Goal: Download file/media

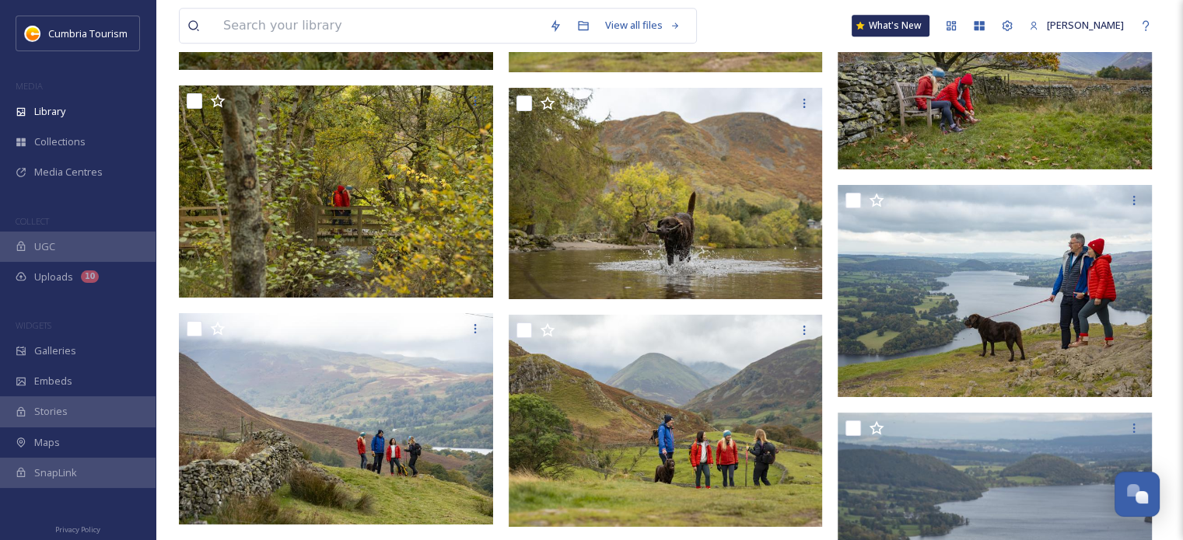
scroll to position [12693, 0]
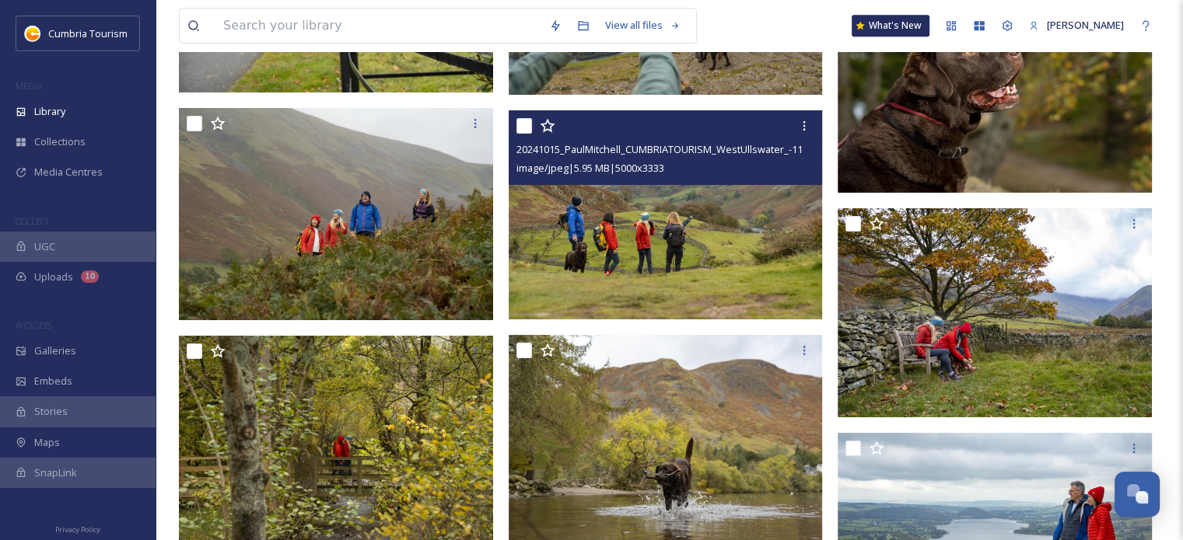
click at [684, 247] on img at bounding box center [666, 215] width 314 height 210
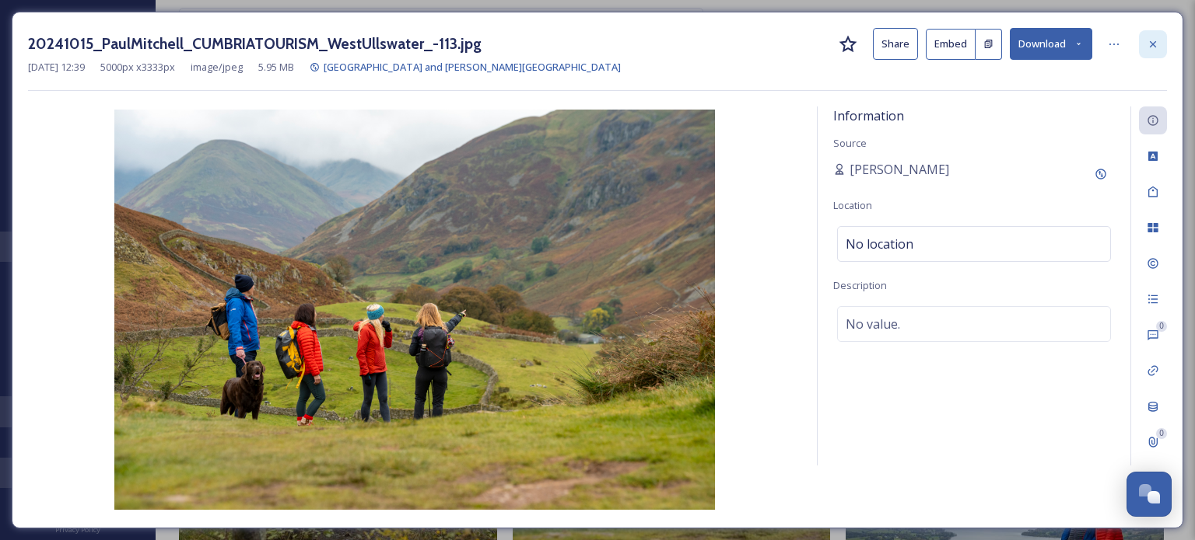
click at [1149, 46] on icon at bounding box center [1152, 44] width 12 height 12
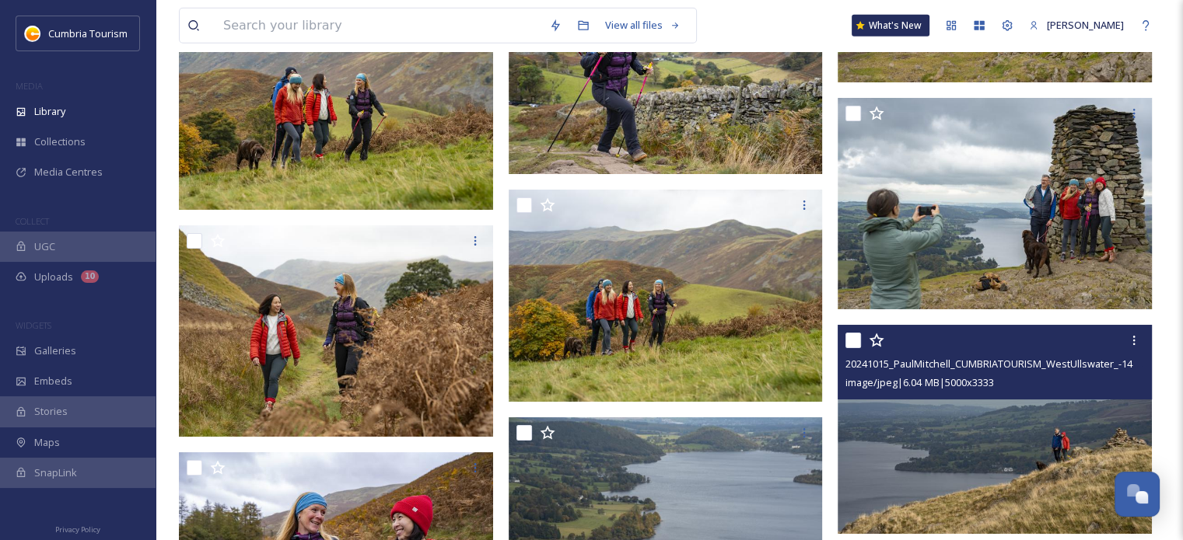
scroll to position [10516, 0]
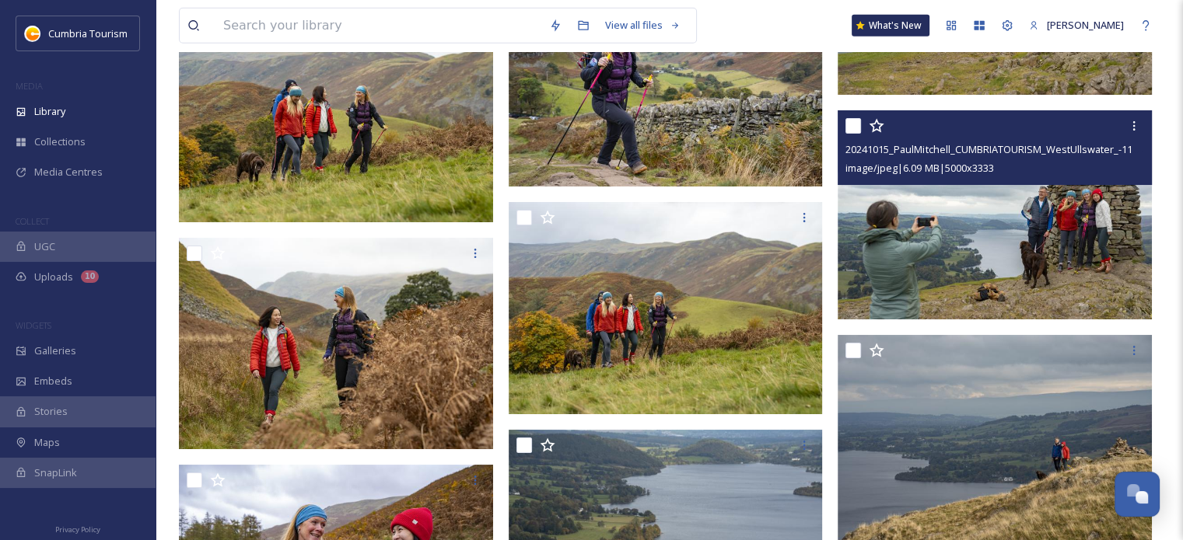
click at [1066, 252] on img at bounding box center [995, 215] width 314 height 210
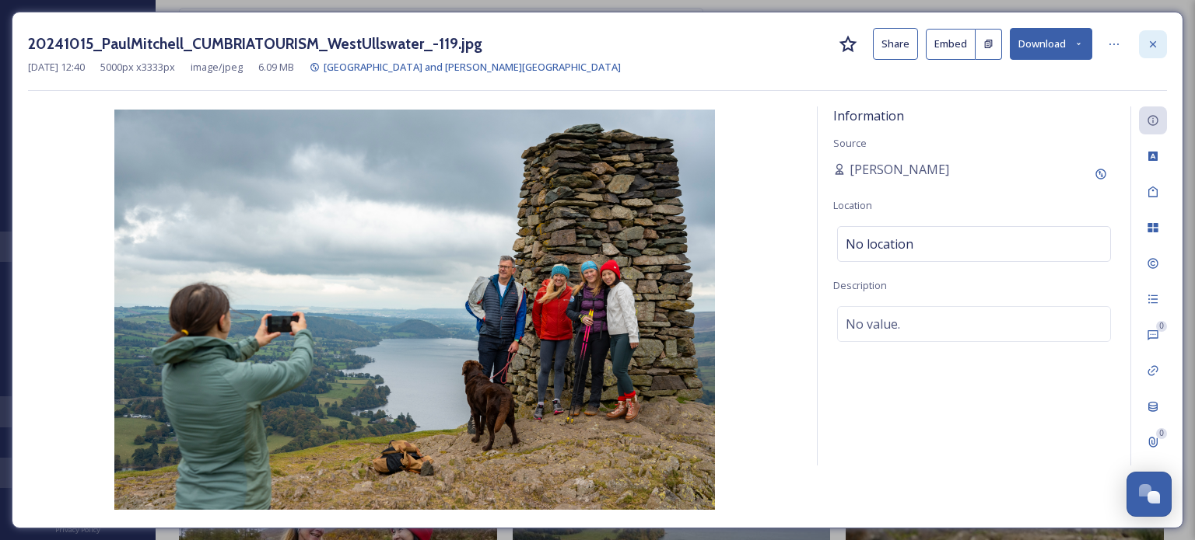
click at [1148, 40] on icon at bounding box center [1152, 44] width 12 height 12
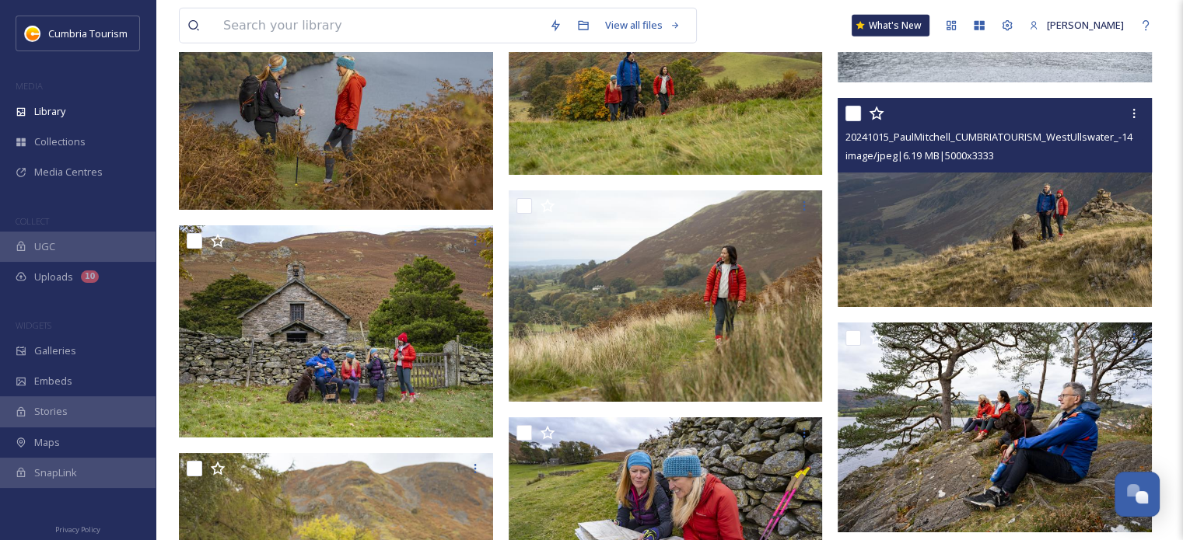
scroll to position [9660, 0]
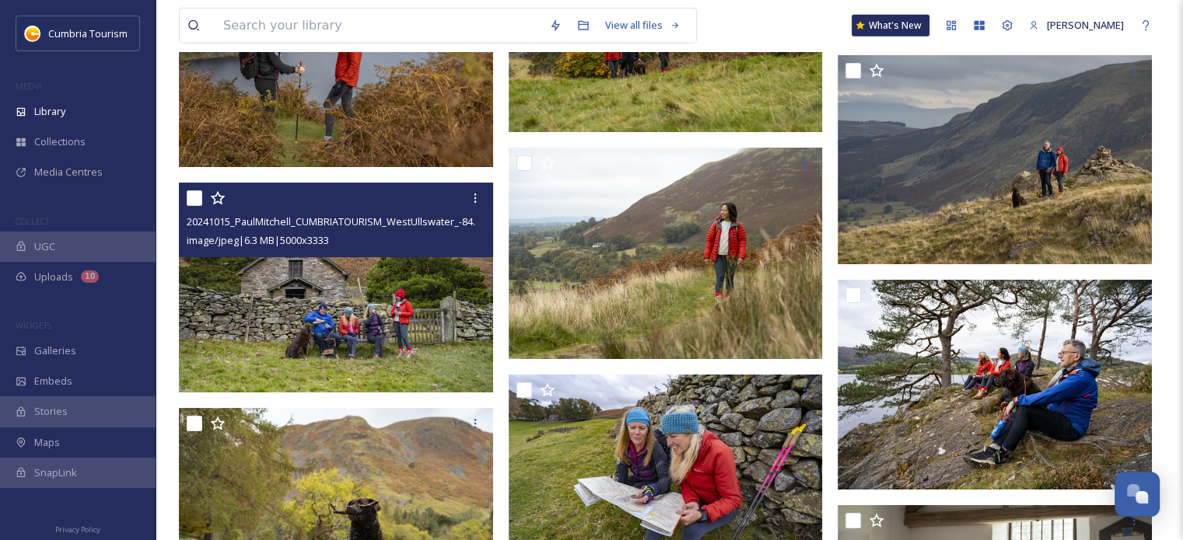
click at [363, 299] on img at bounding box center [336, 288] width 314 height 210
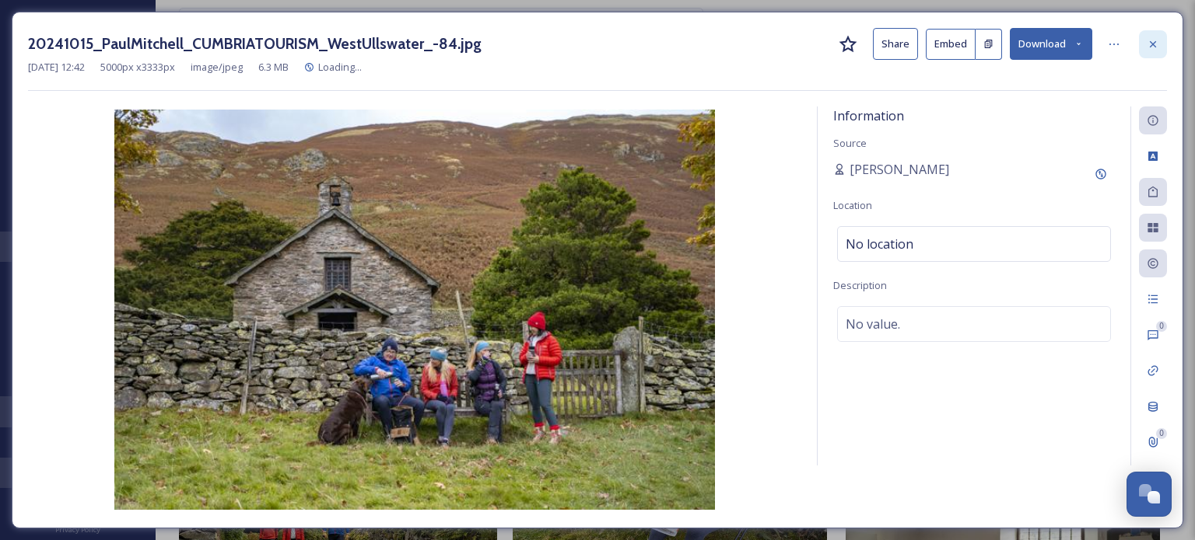
click at [1149, 42] on icon at bounding box center [1152, 44] width 12 height 12
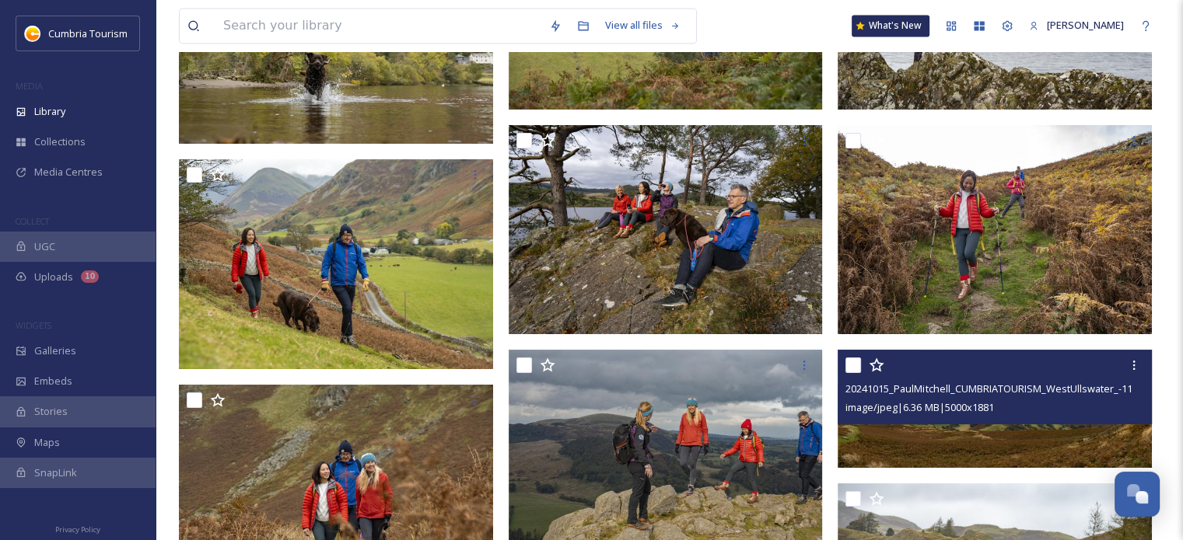
scroll to position [8416, 0]
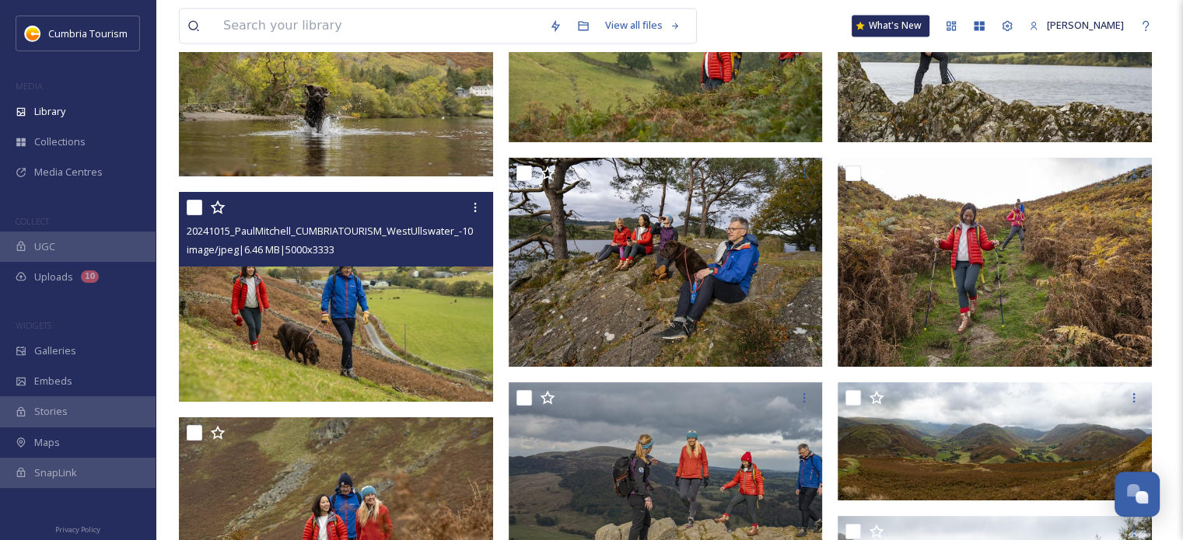
click at [380, 289] on img at bounding box center [336, 297] width 314 height 210
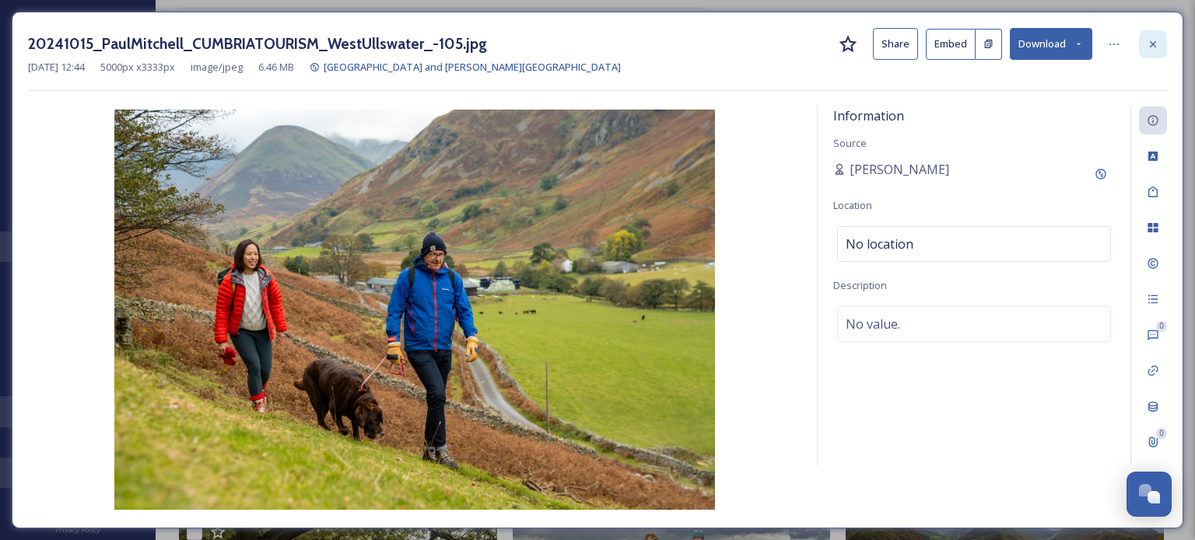
click at [1151, 47] on icon at bounding box center [1152, 44] width 12 height 12
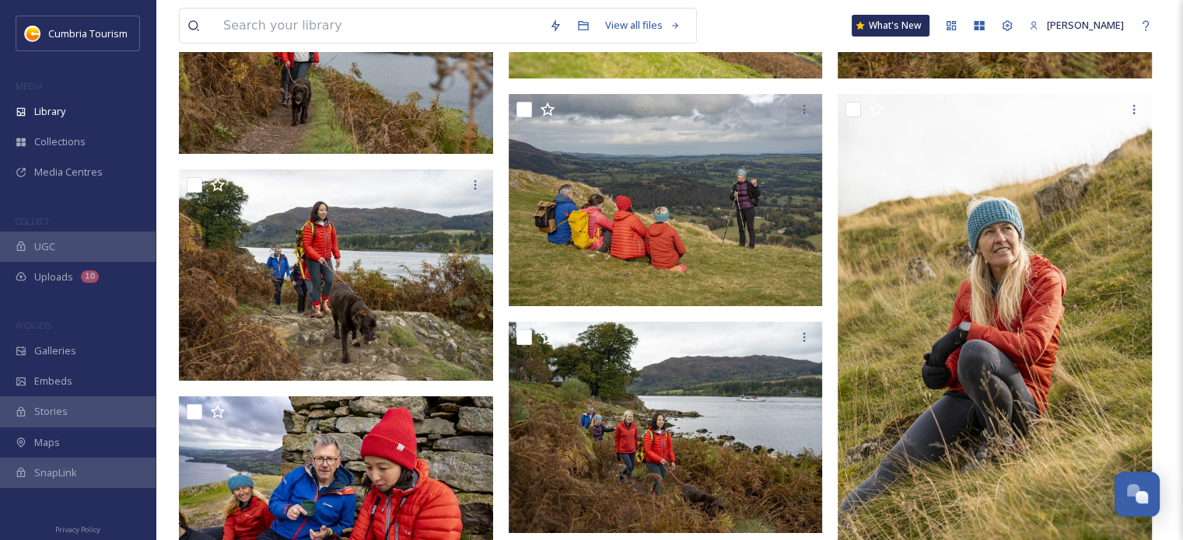
scroll to position [6316, 0]
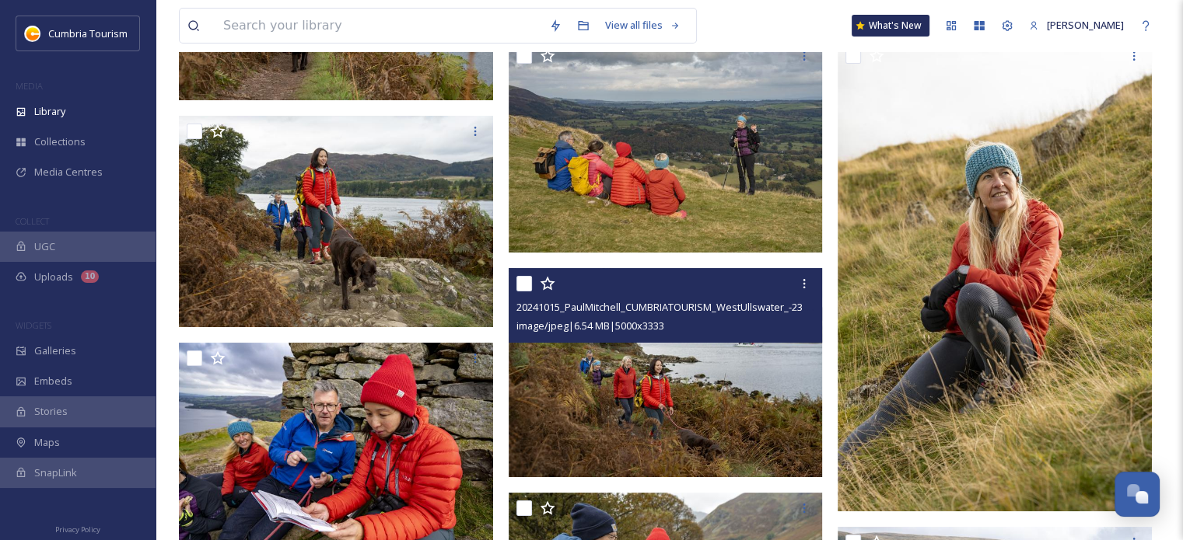
click at [725, 391] on img at bounding box center [666, 373] width 314 height 210
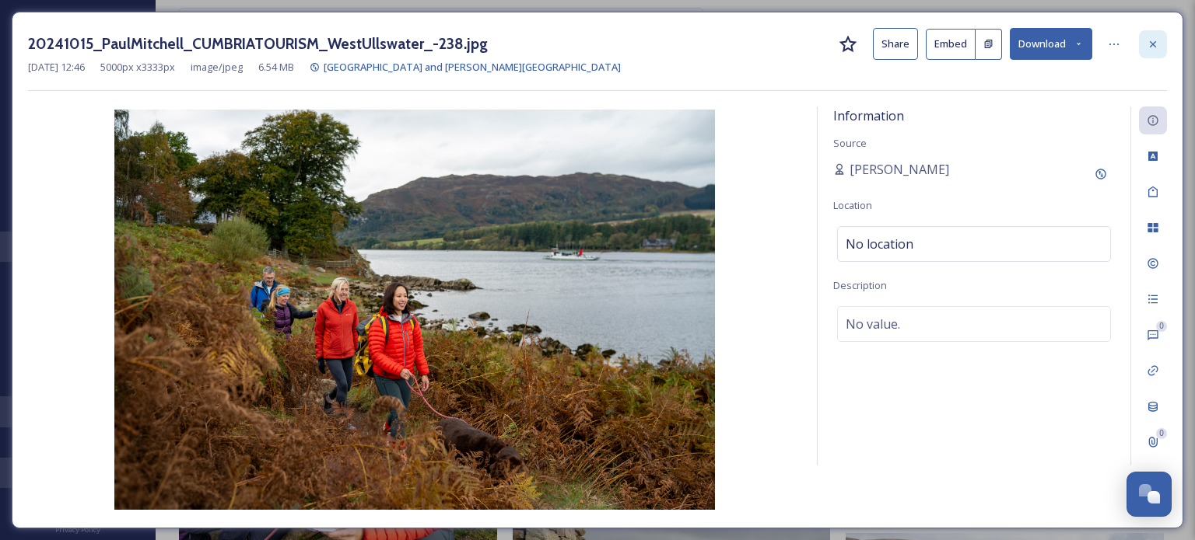
click at [1152, 41] on icon at bounding box center [1152, 44] width 12 height 12
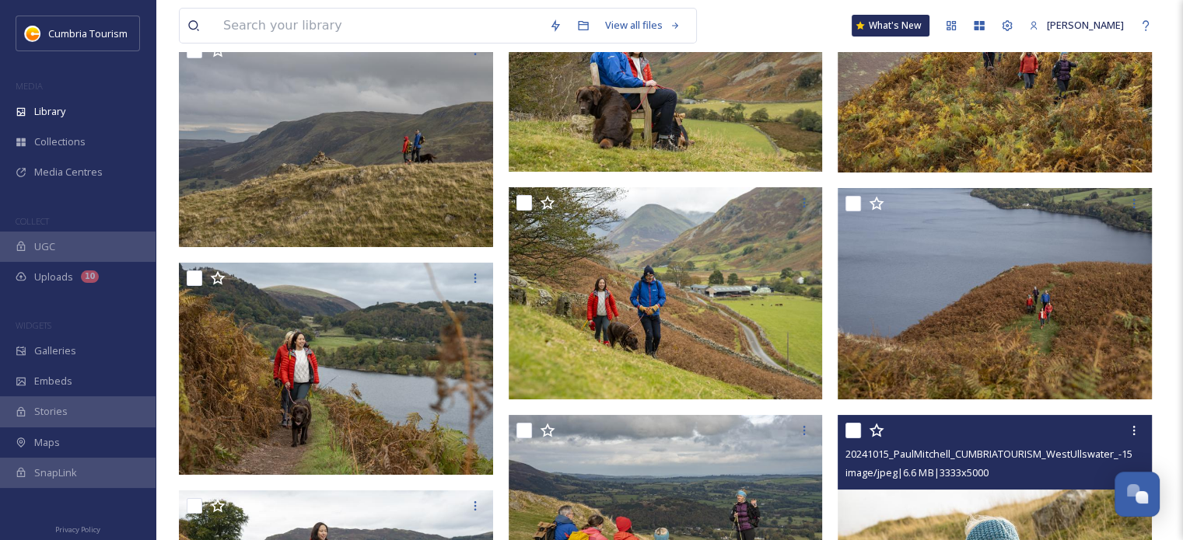
scroll to position [5927, 0]
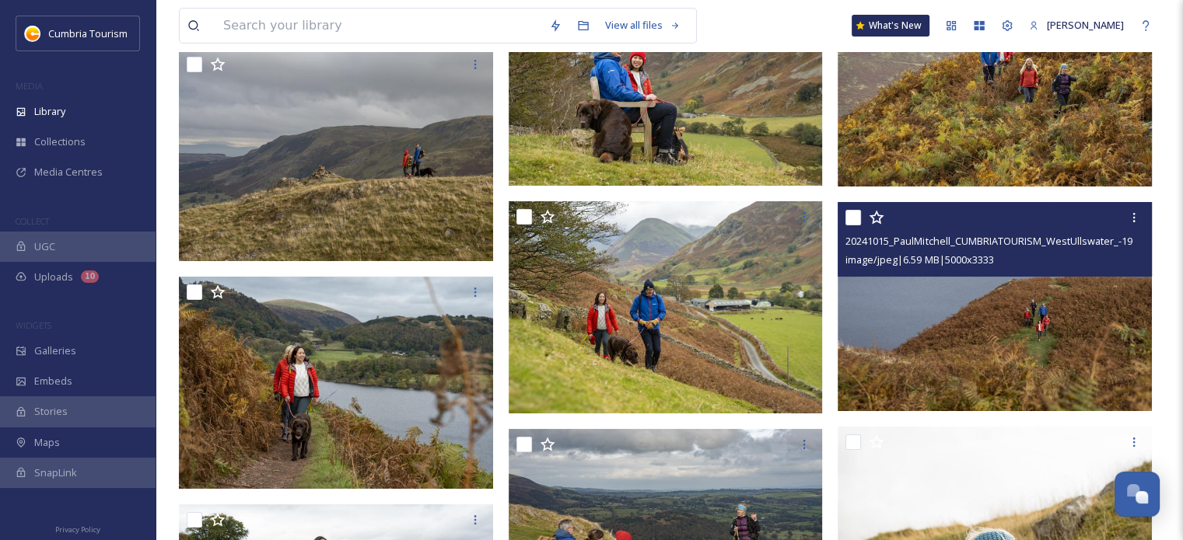
click at [995, 342] on img at bounding box center [995, 306] width 314 height 210
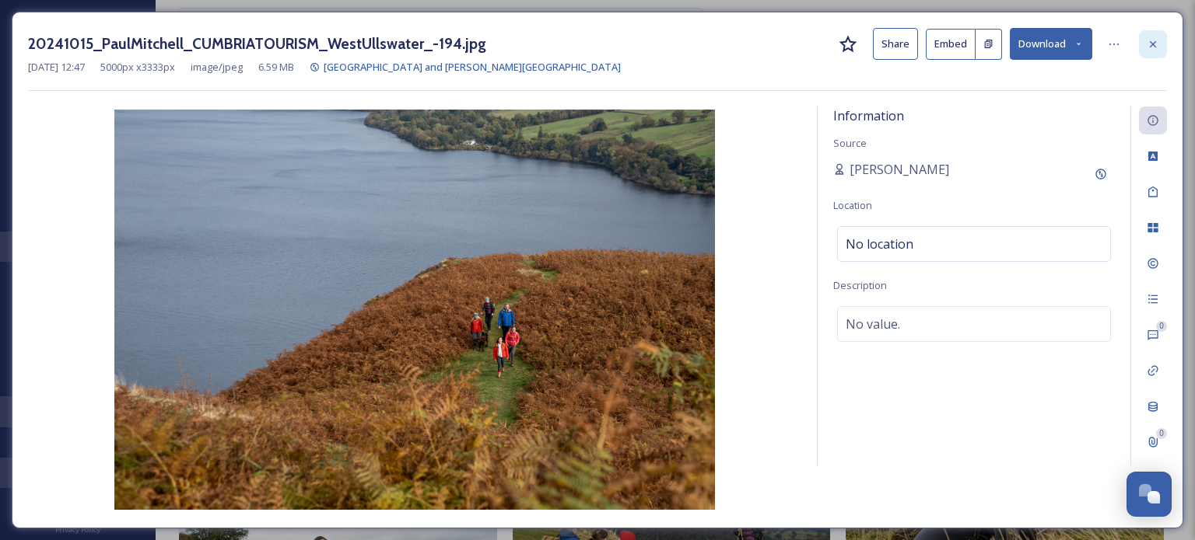
click at [1149, 42] on icon at bounding box center [1152, 44] width 12 height 12
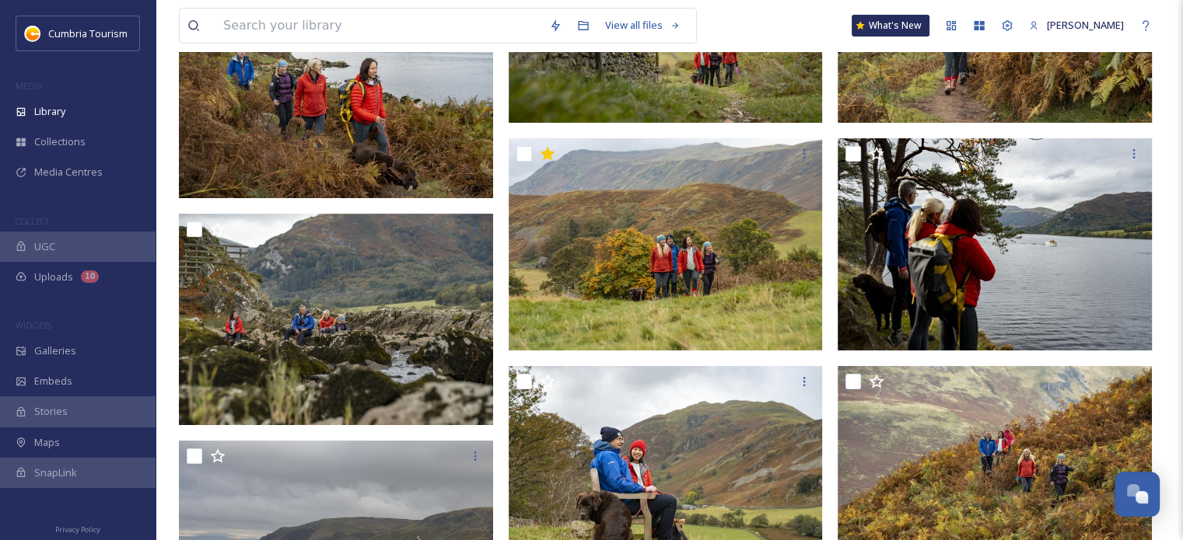
scroll to position [5539, 0]
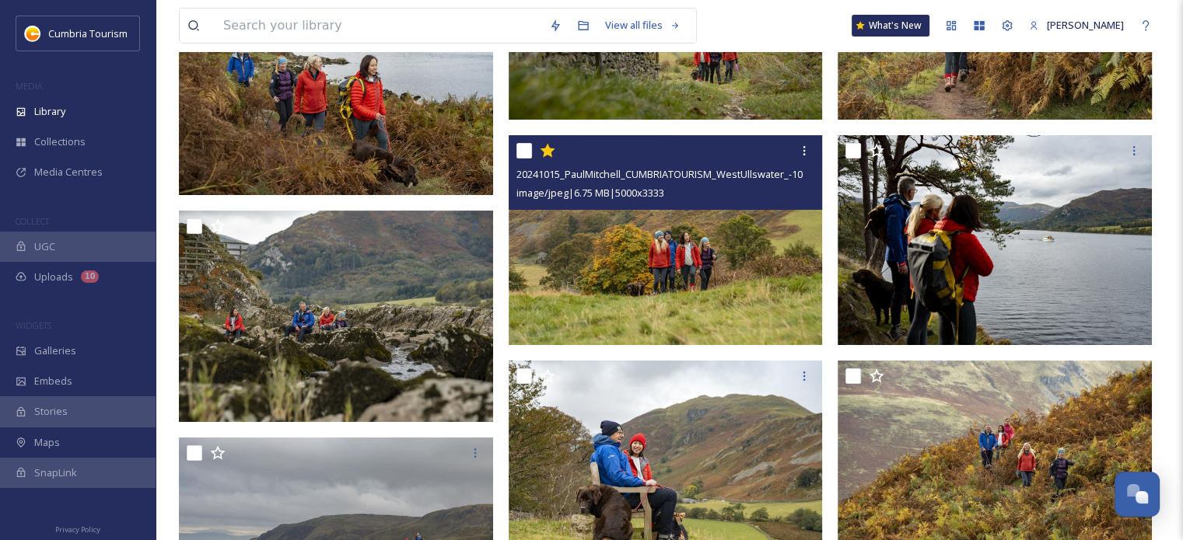
click at [687, 266] on img at bounding box center [666, 240] width 314 height 210
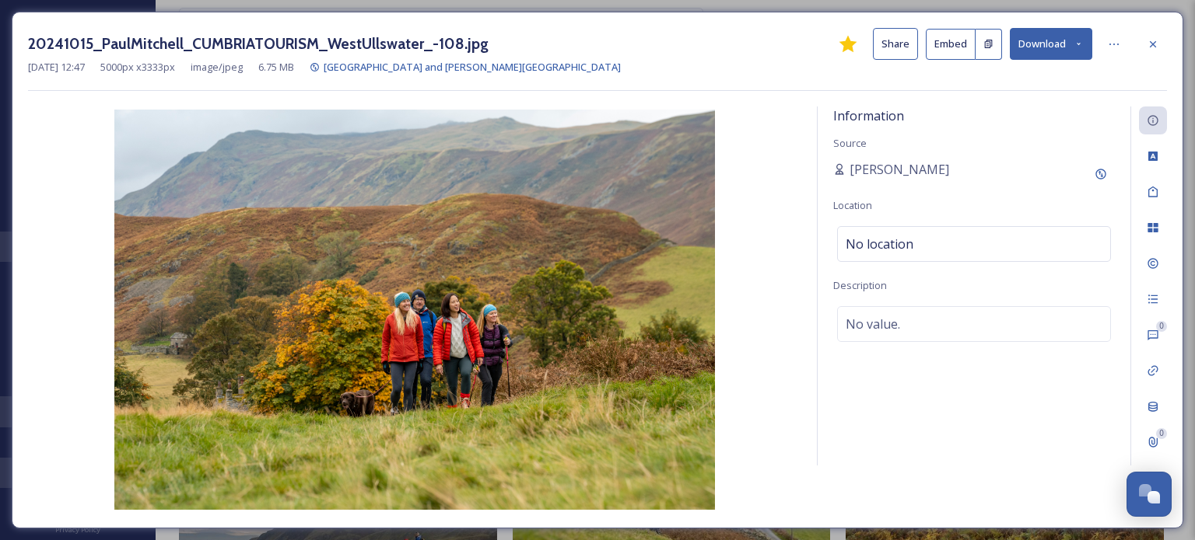
click at [1045, 41] on button "Download" at bounding box center [1050, 44] width 82 height 32
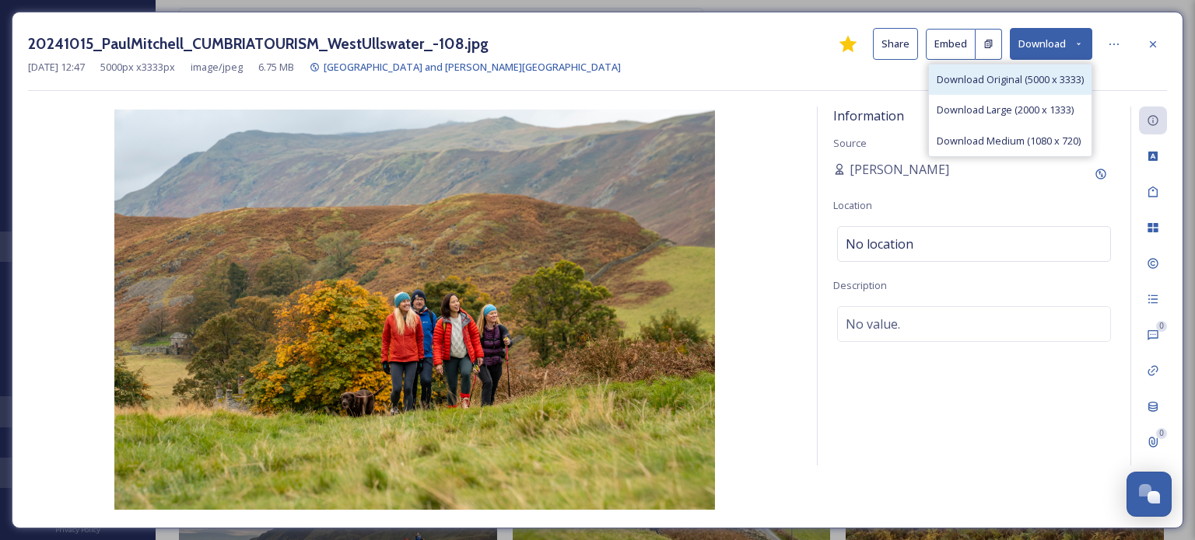
click at [1035, 83] on span "Download Original (5000 x 3333)" at bounding box center [1009, 79] width 147 height 15
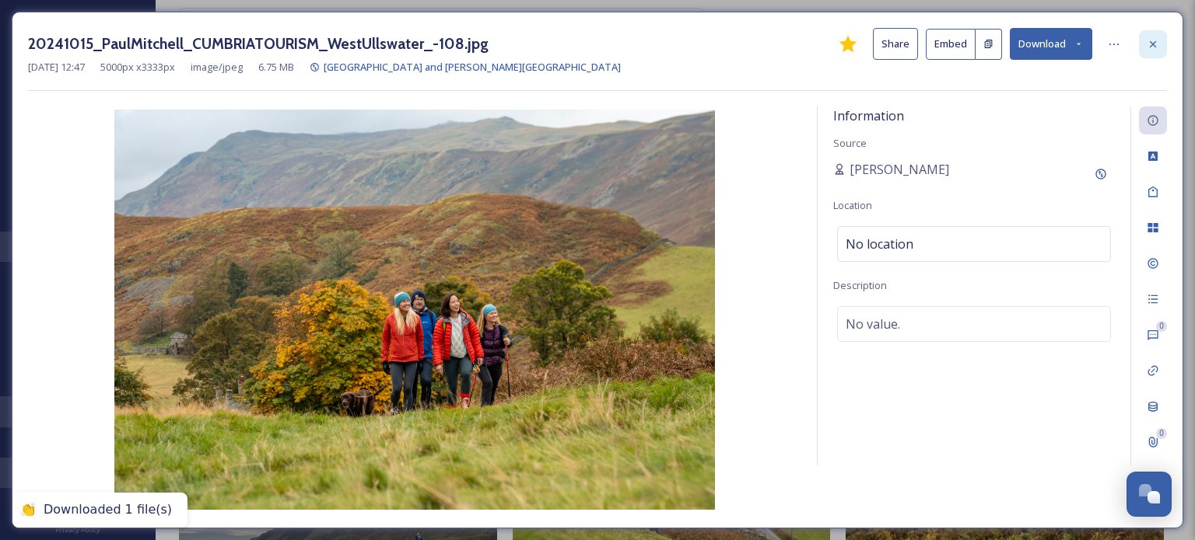
click at [1154, 46] on icon at bounding box center [1152, 44] width 12 height 12
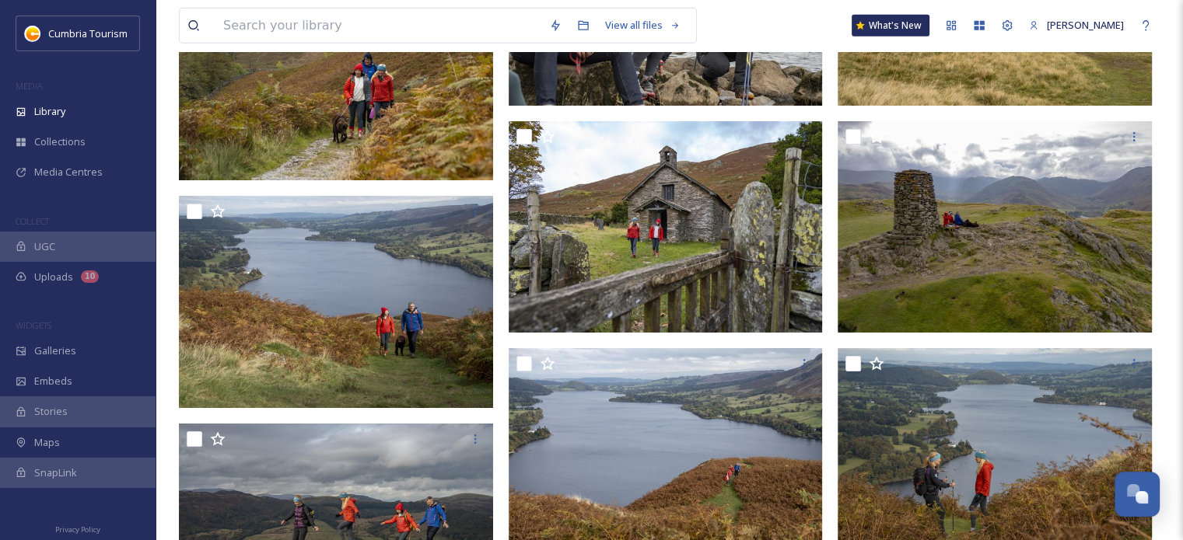
scroll to position [4605, 0]
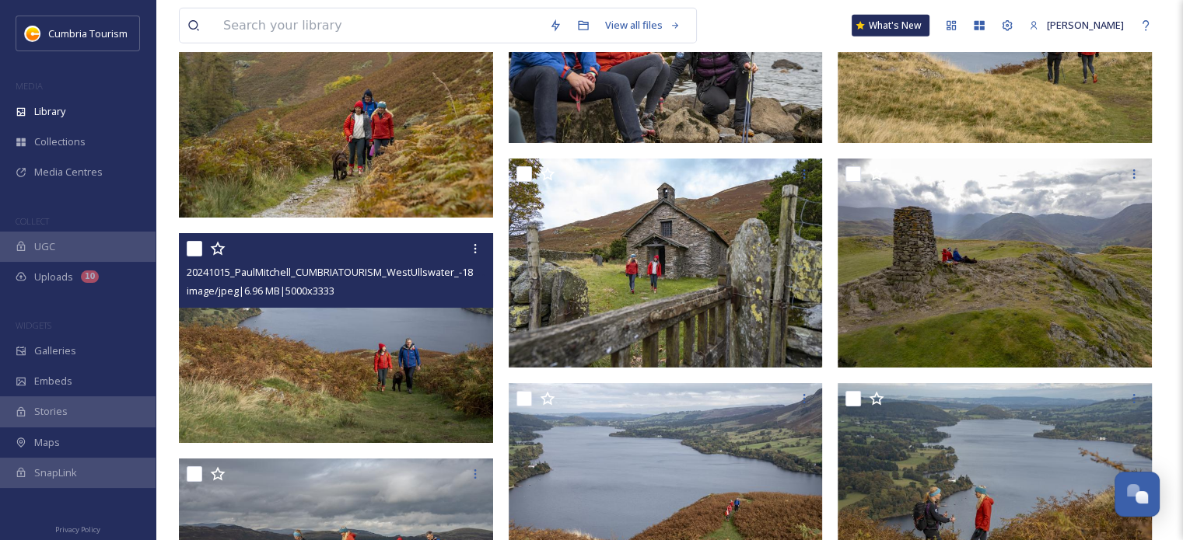
click at [401, 337] on img at bounding box center [336, 338] width 314 height 210
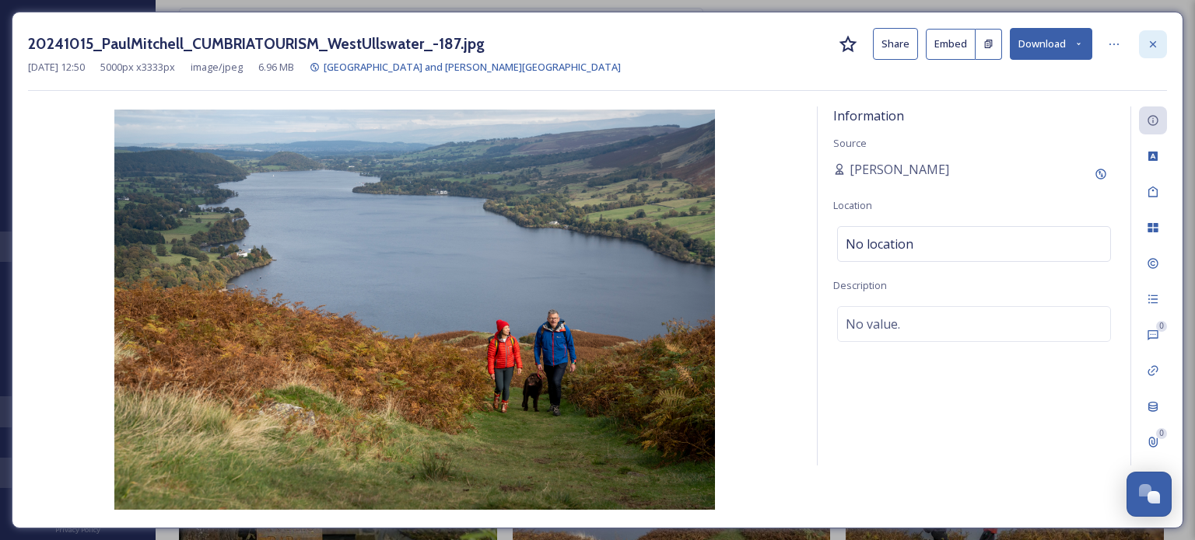
click at [1156, 48] on icon at bounding box center [1152, 44] width 12 height 12
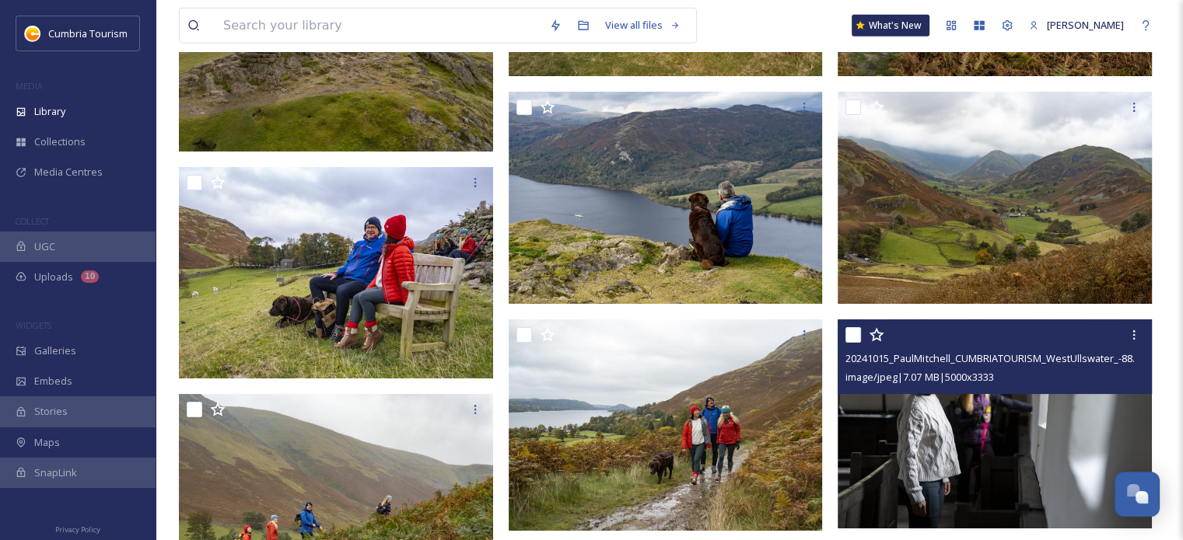
scroll to position [3750, 0]
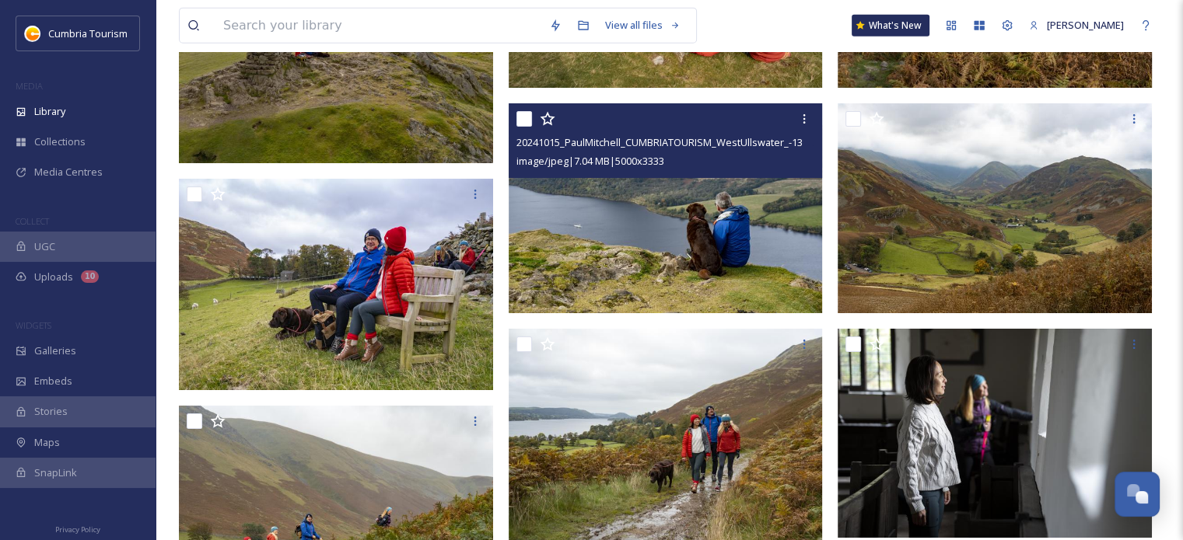
click at [728, 220] on img at bounding box center [666, 208] width 314 height 210
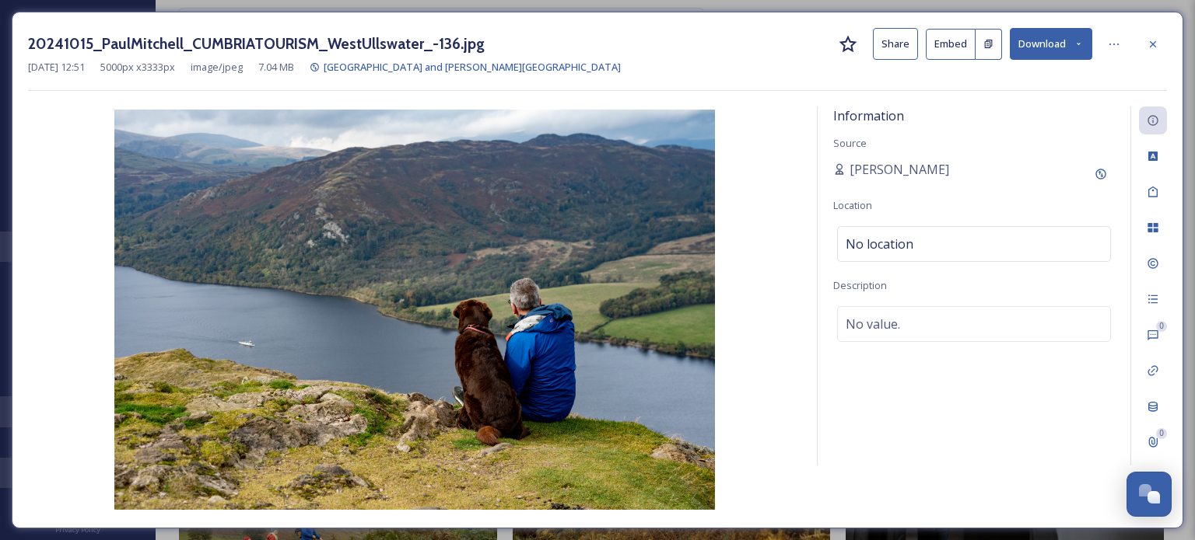
click at [1057, 40] on button "Download" at bounding box center [1050, 44] width 82 height 32
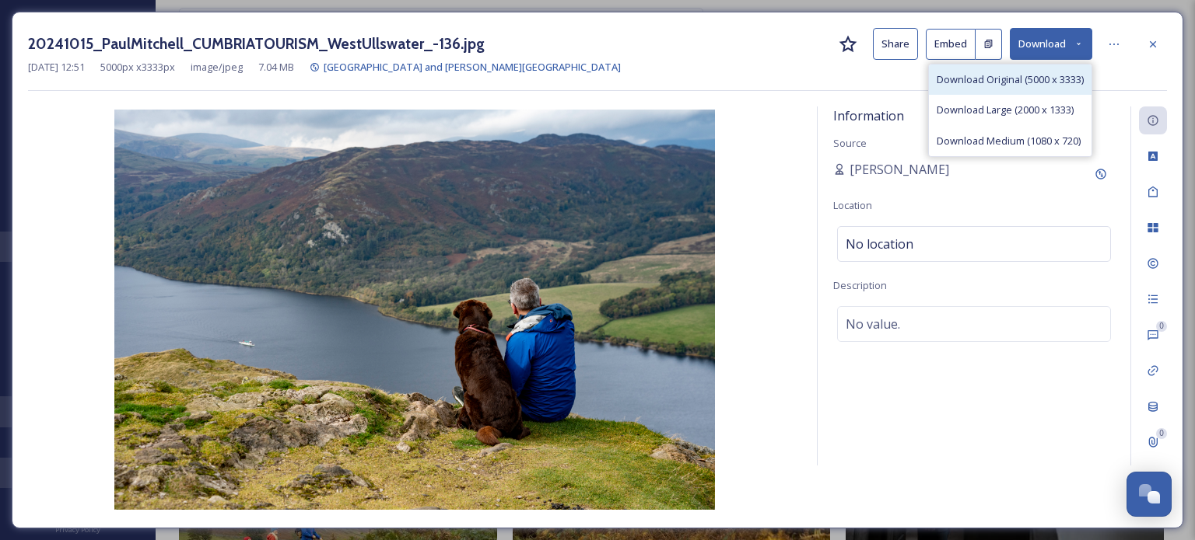
click at [1042, 78] on span "Download Original (5000 x 3333)" at bounding box center [1009, 79] width 147 height 15
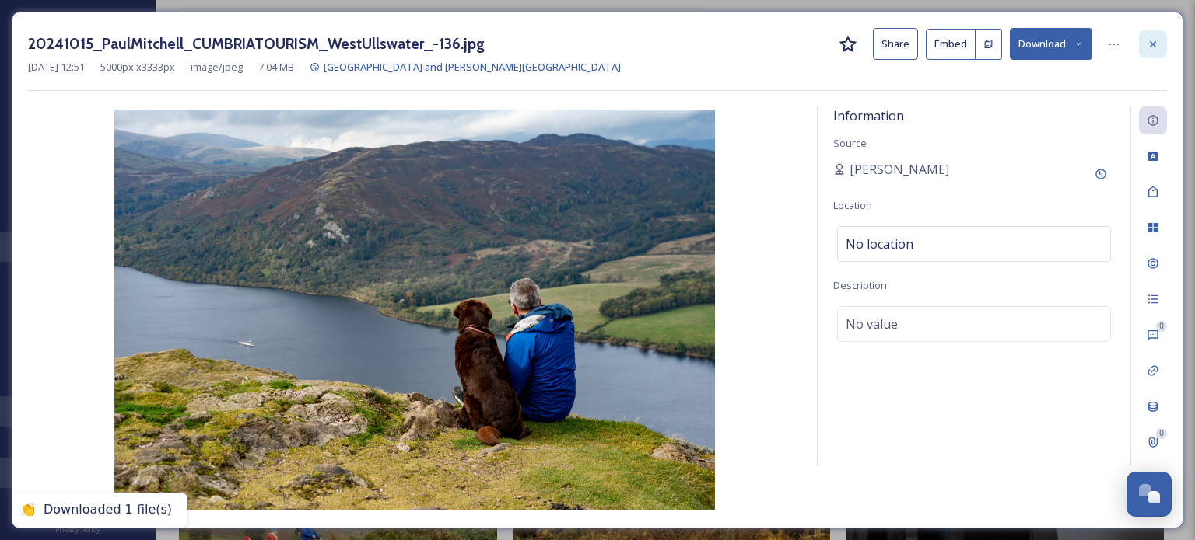
click at [1151, 41] on icon at bounding box center [1152, 43] width 6 height 6
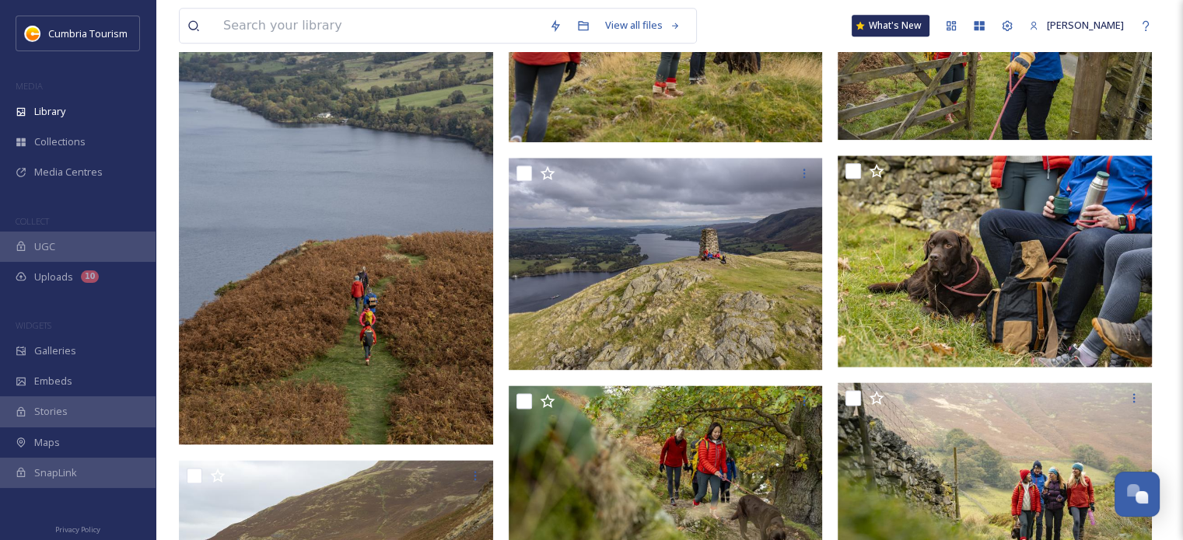
scroll to position [1884, 0]
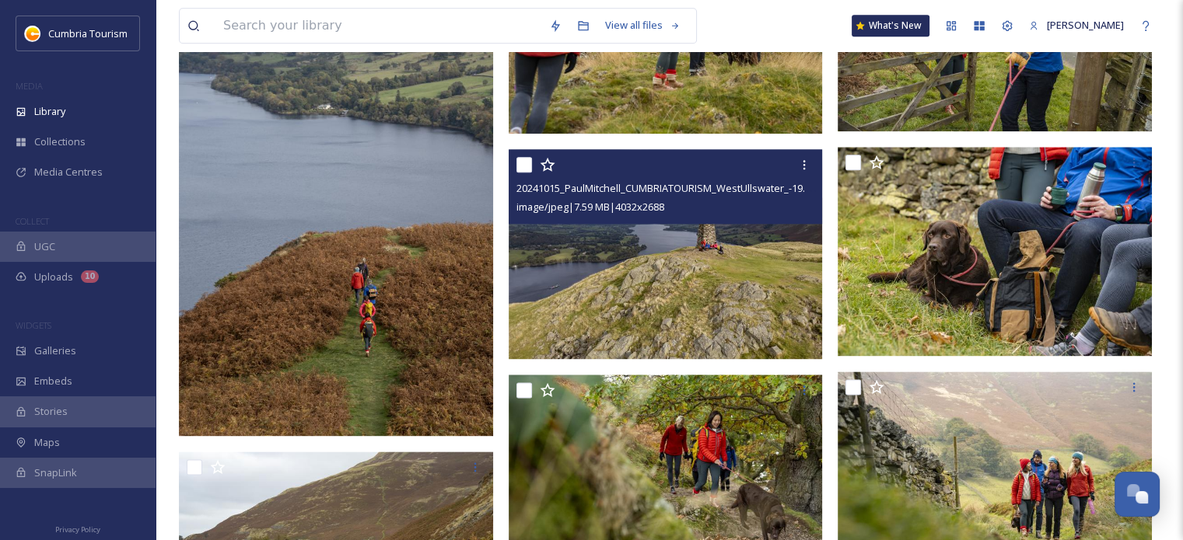
click at [707, 254] on img at bounding box center [666, 254] width 314 height 210
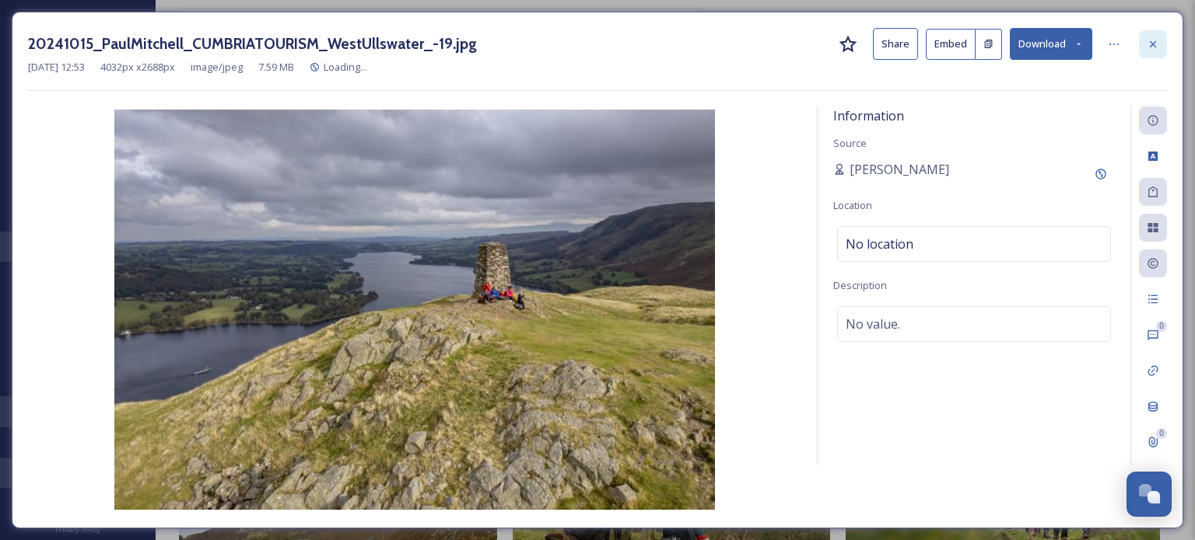
click at [1151, 42] on icon at bounding box center [1152, 43] width 6 height 6
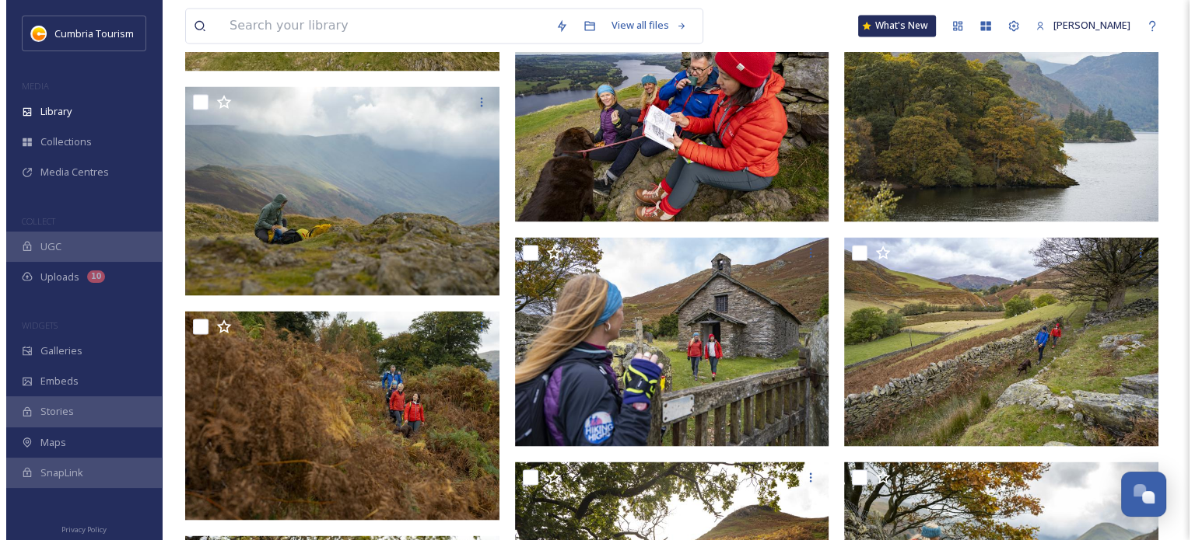
scroll to position [2895, 0]
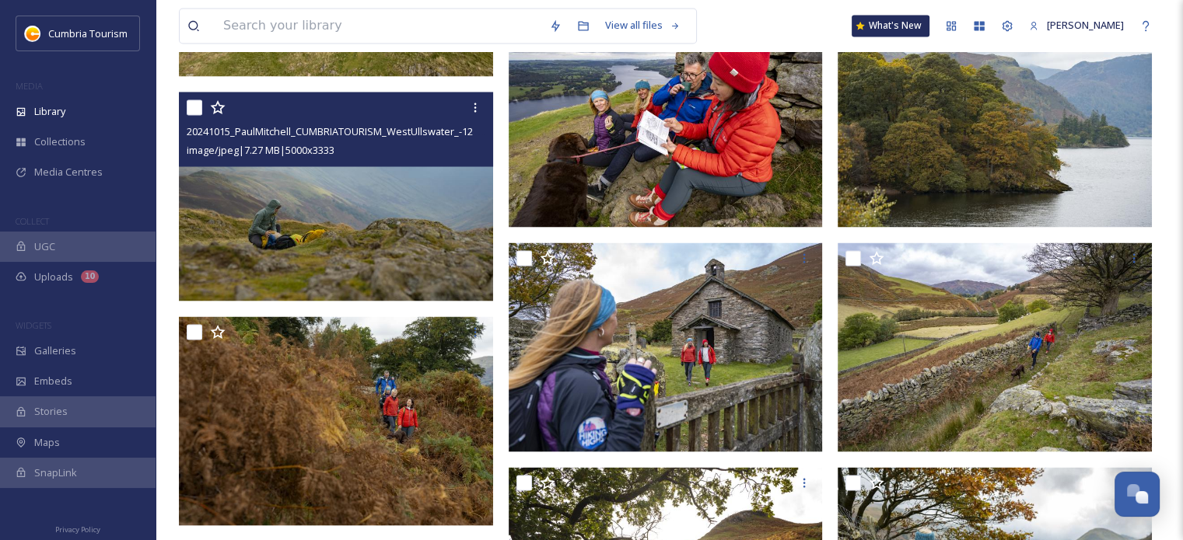
click at [317, 210] on img at bounding box center [336, 197] width 314 height 210
